Goal: Task Accomplishment & Management: Use online tool/utility

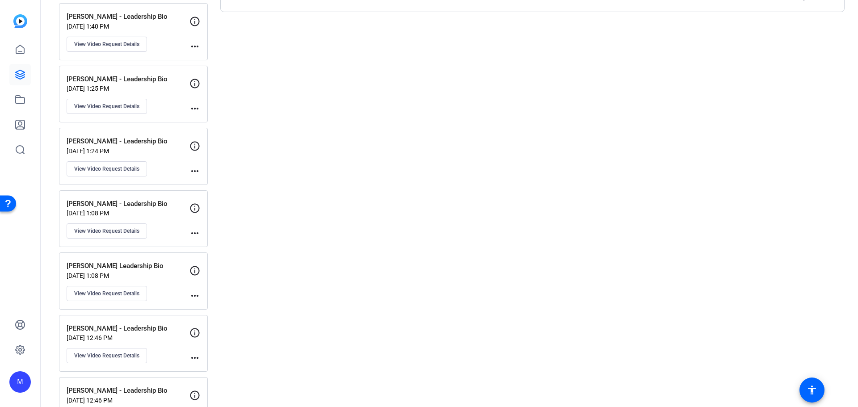
scroll to position [1879, 0]
click at [106, 230] on span "View Video Request Details" at bounding box center [106, 231] width 65 height 7
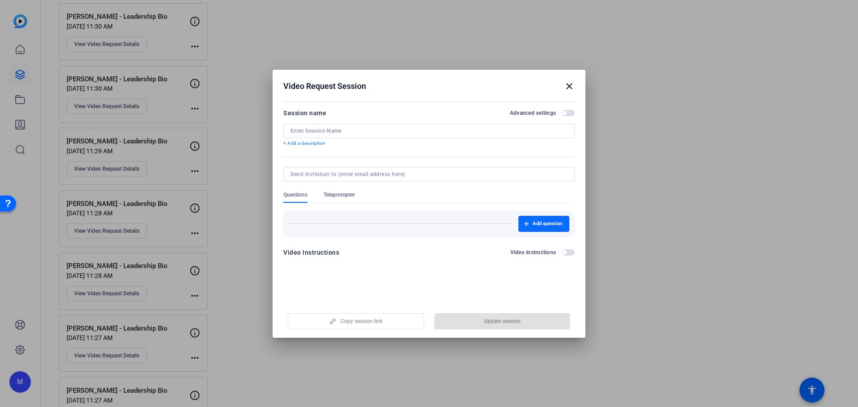
type input "[PERSON_NAME] - Leadership Bio"
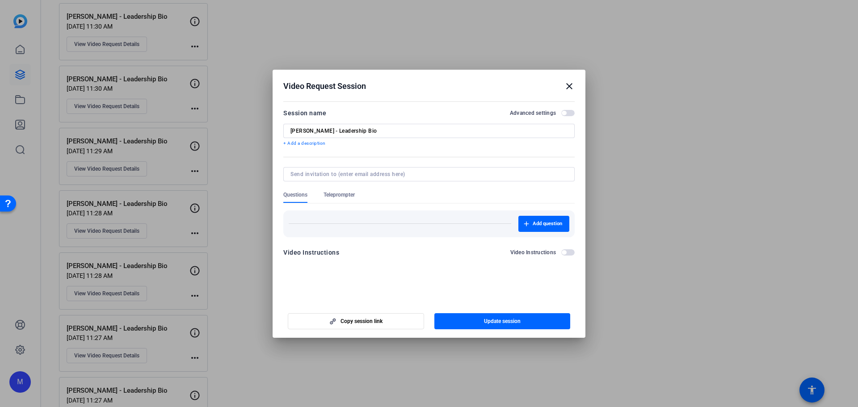
drag, startPoint x: 570, startPoint y: 114, endPoint x: 543, endPoint y: 125, distance: 29.3
click at [570, 114] on span "button" at bounding box center [567, 113] width 13 height 6
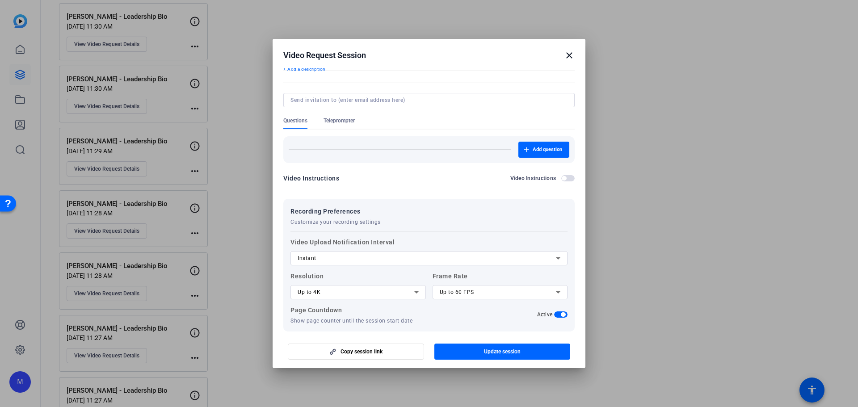
scroll to position [82, 0]
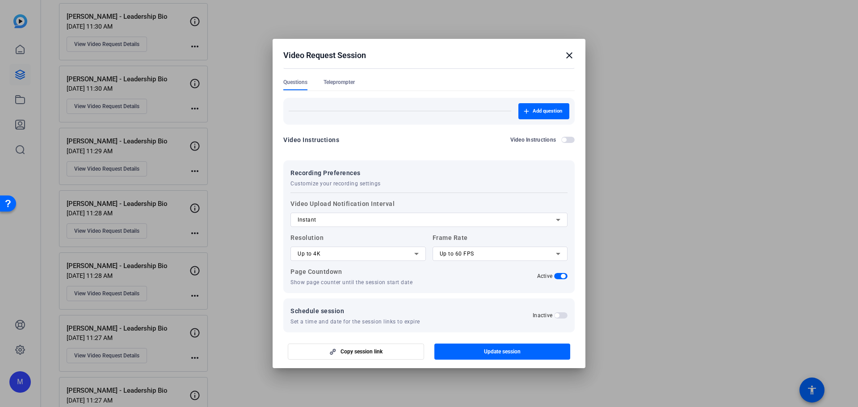
click at [346, 86] on span "Teleprompter" at bounding box center [339, 85] width 31 height 12
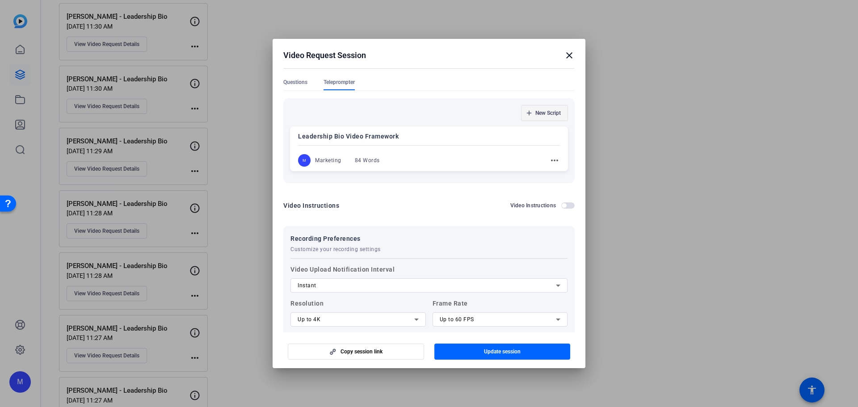
click at [551, 111] on span "New Script" at bounding box center [547, 113] width 25 height 7
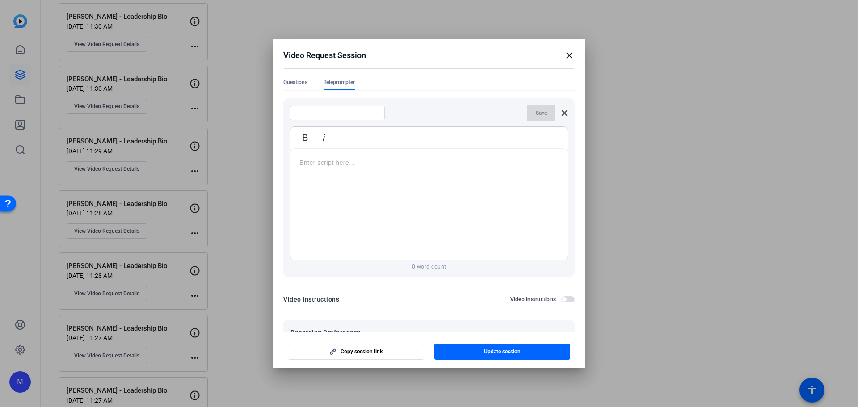
click at [319, 114] on input at bounding box center [337, 113] width 80 height 7
type input "[PERSON_NAME] Bio"
click at [349, 169] on div at bounding box center [429, 205] width 277 height 112
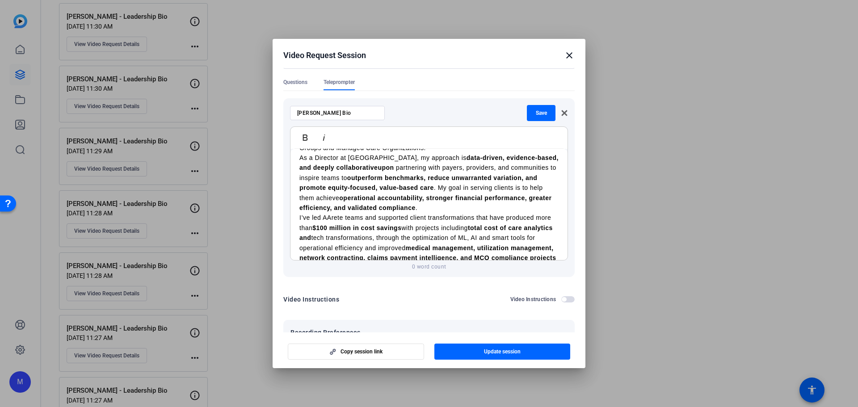
scroll to position [0, 0]
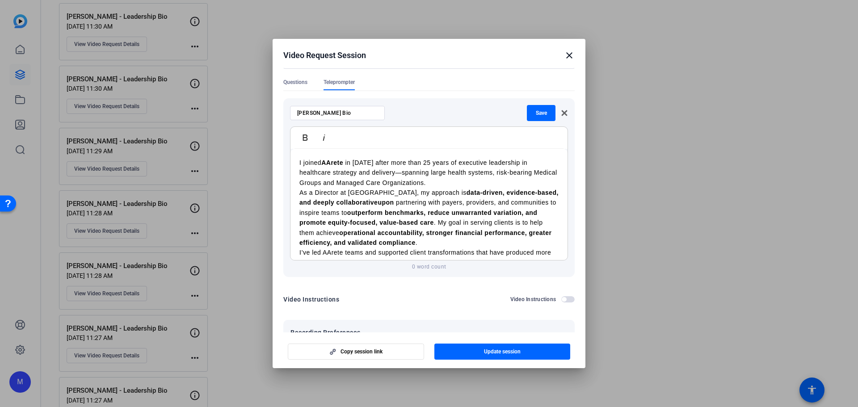
click at [407, 196] on p "As a Director at [GEOGRAPHIC_DATA], my approach is data-driven, evidence-based,…" at bounding box center [428, 218] width 259 height 60
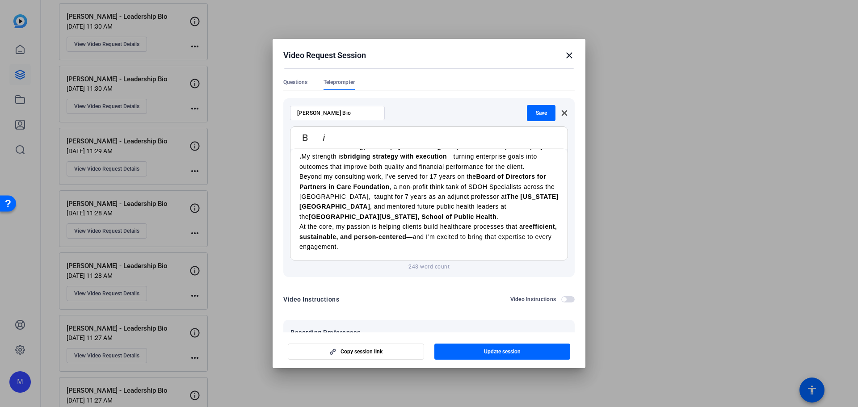
scroll to position [156, 0]
click at [537, 113] on span "Save" at bounding box center [541, 113] width 11 height 7
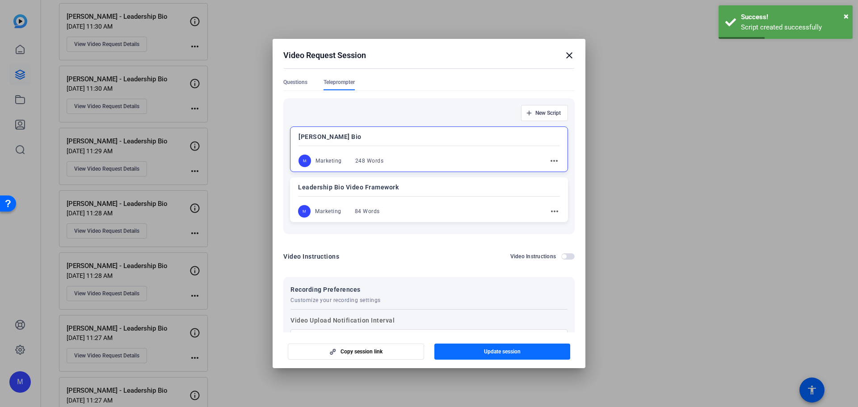
click at [501, 350] on span "Update session" at bounding box center [502, 351] width 37 height 7
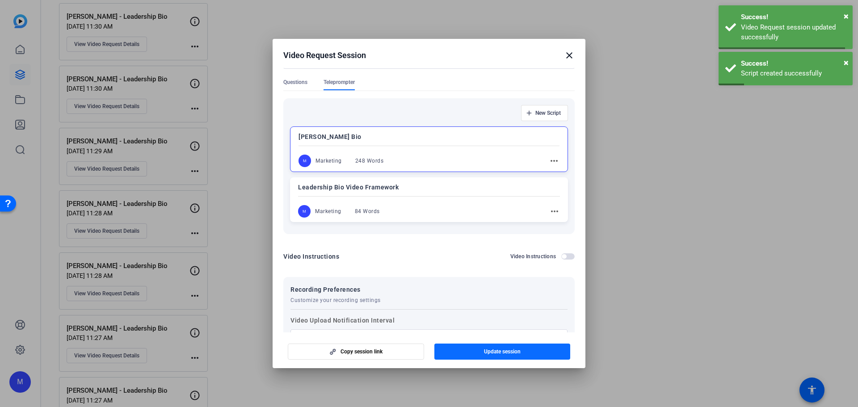
scroll to position [26, 0]
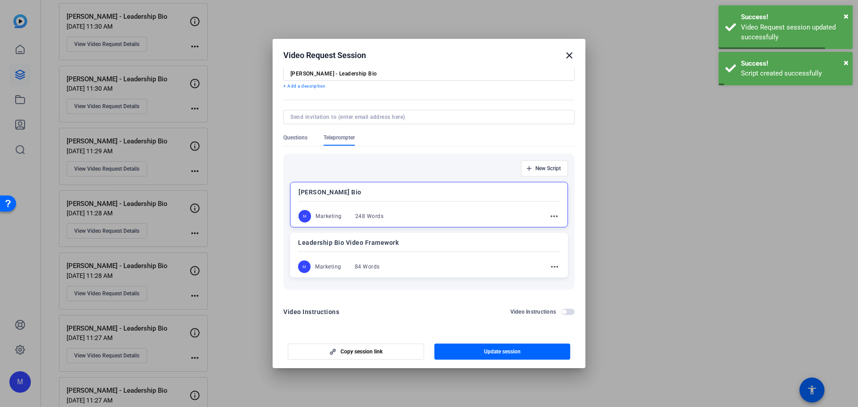
drag, startPoint x: 665, startPoint y: 127, endPoint x: 603, endPoint y: 163, distance: 71.3
click at [664, 127] on div at bounding box center [429, 203] width 858 height 407
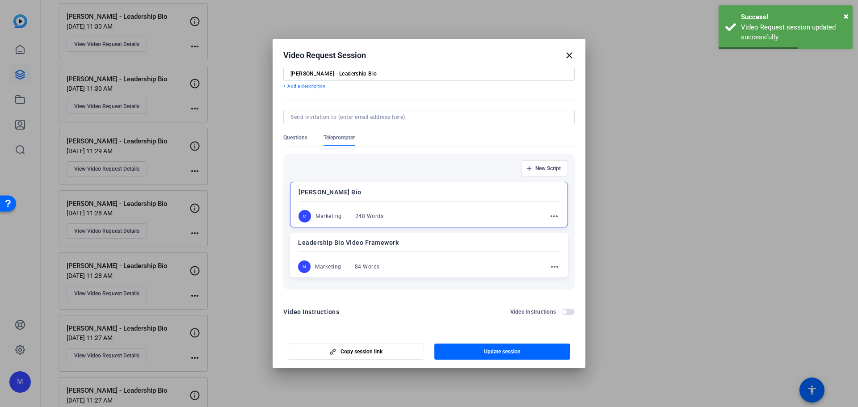
click at [567, 53] on mat-icon "close" at bounding box center [569, 55] width 11 height 11
